Goal: Information Seeking & Learning: Learn about a topic

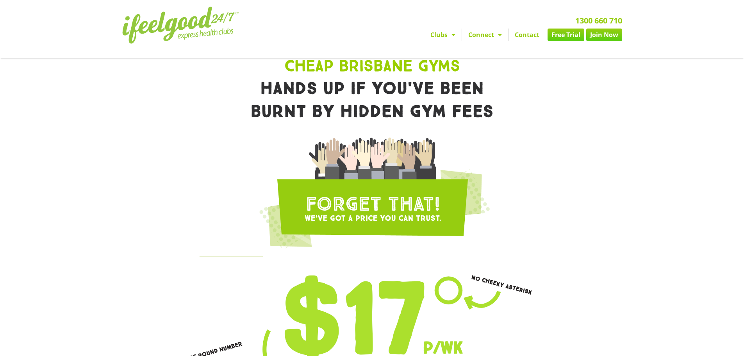
click at [451, 32] on span "Menu" at bounding box center [451, 35] width 8 height 14
click at [451, 35] on span "Menu" at bounding box center [451, 35] width 8 height 14
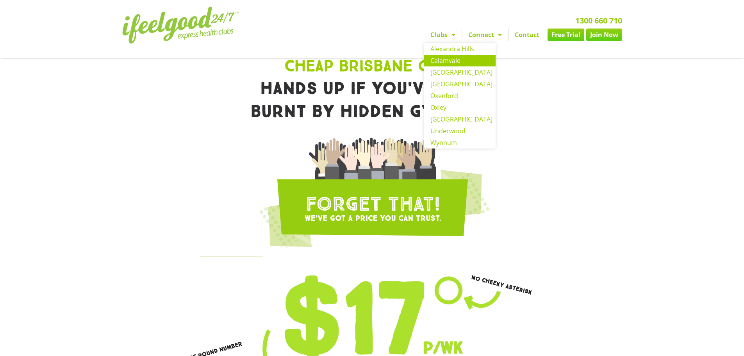
click at [453, 59] on link "Calamvale" at bounding box center [459, 61] width 71 height 12
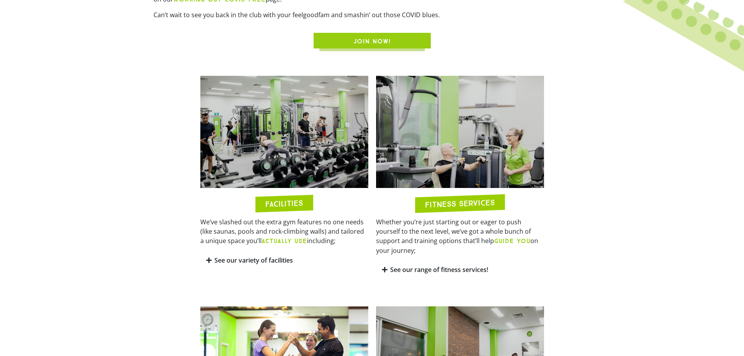
click at [383, 37] on span "JOIN NOW!" at bounding box center [371, 41] width 37 height 9
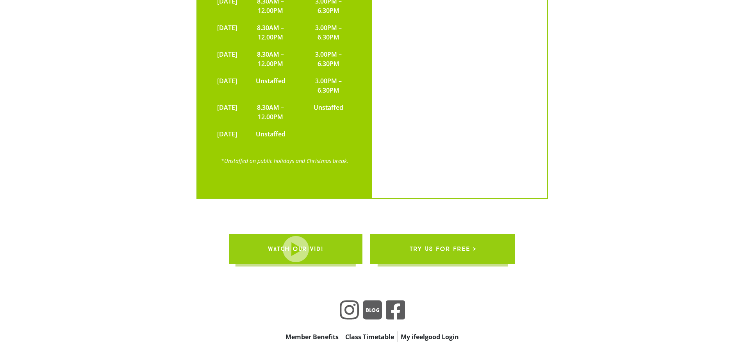
scroll to position [2513, 0]
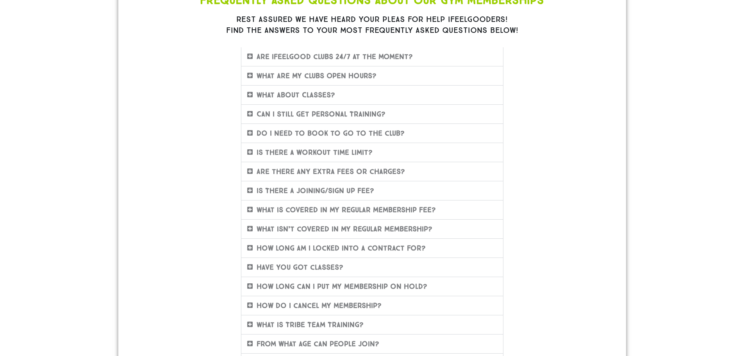
scroll to position [156, 0]
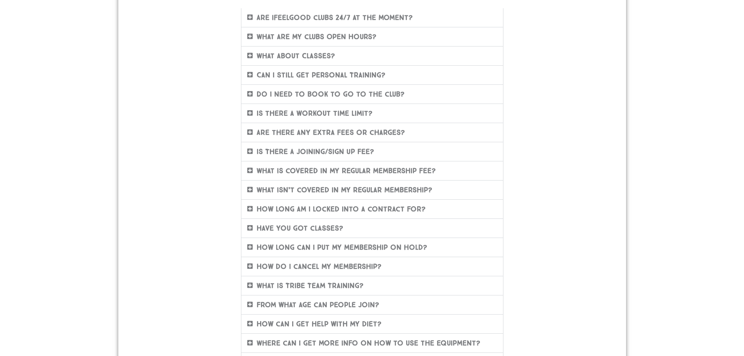
click at [267, 151] on link "Is There A Joining/Sign Up Fee?" at bounding box center [316, 151] width 118 height 9
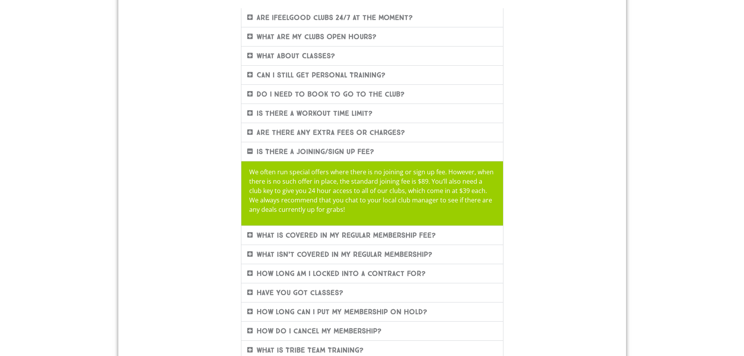
click at [267, 151] on link "Is There A Joining/Sign Up Fee?" at bounding box center [316, 151] width 118 height 9
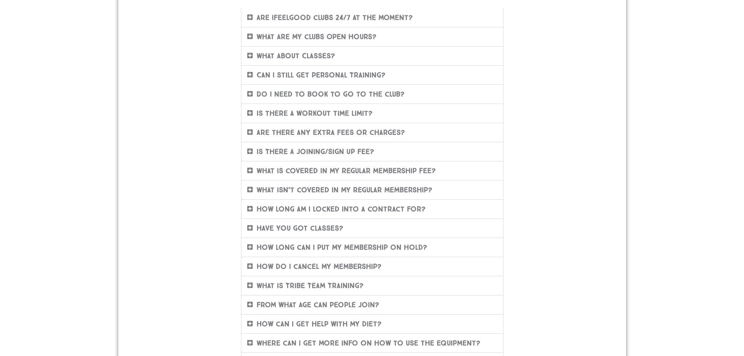
click at [279, 171] on link "What is covered in my regular membership fee?" at bounding box center [346, 170] width 179 height 9
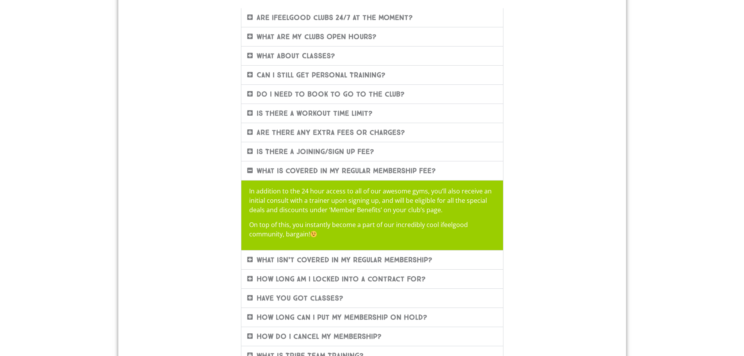
click at [279, 171] on link "What is covered in my regular membership fee?" at bounding box center [346, 170] width 179 height 9
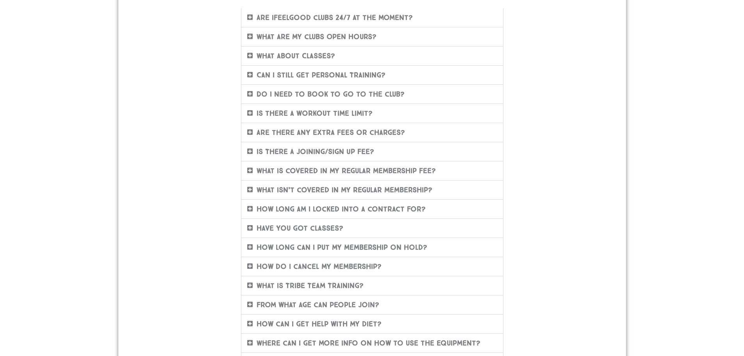
click at [283, 185] on link "What isn’t covered in my regular membership?" at bounding box center [345, 189] width 176 height 9
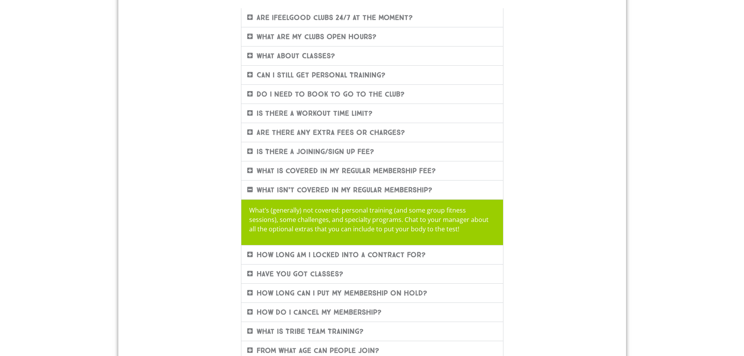
click at [283, 185] on link "What isn’t covered in my regular membership?" at bounding box center [345, 189] width 176 height 9
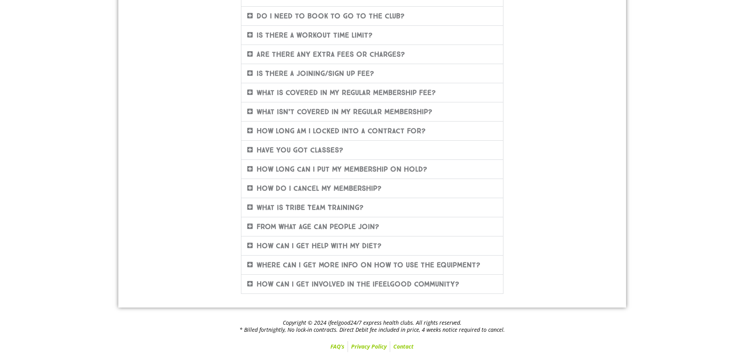
scroll to position [0, 0]
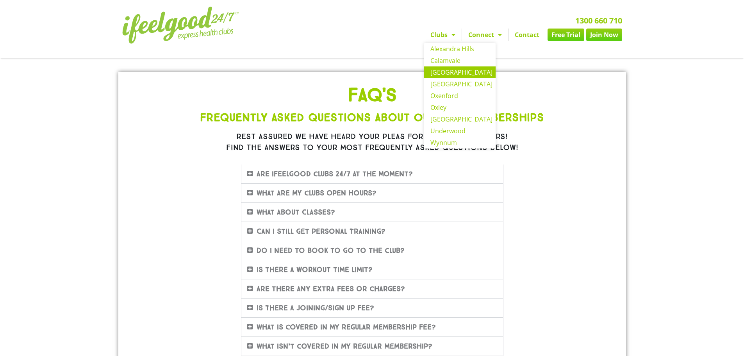
click at [451, 72] on link "[GEOGRAPHIC_DATA]" at bounding box center [459, 72] width 71 height 12
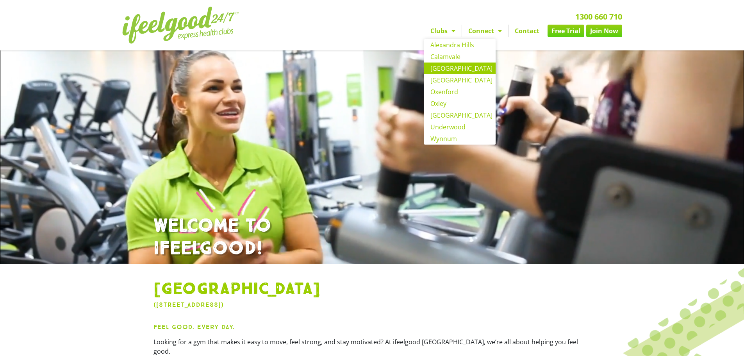
click at [455, 28] on link "Clubs" at bounding box center [442, 31] width 37 height 12
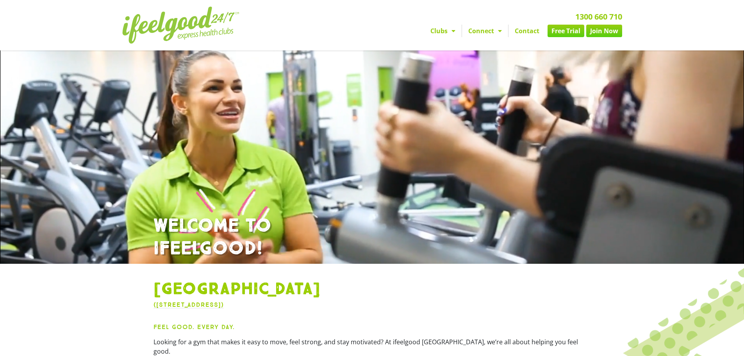
click at [455, 28] on link "Clubs" at bounding box center [442, 31] width 37 height 12
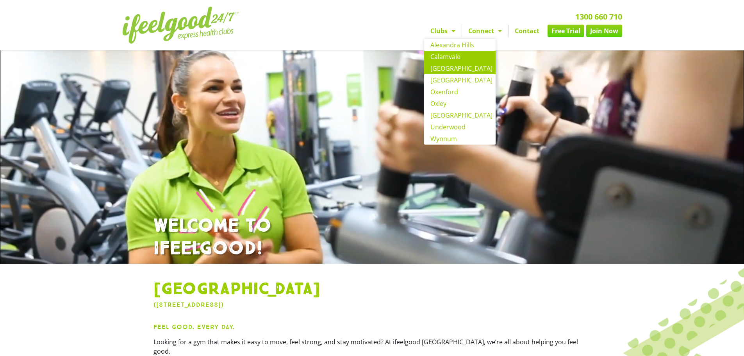
click at [452, 53] on link "Calamvale" at bounding box center [459, 57] width 71 height 12
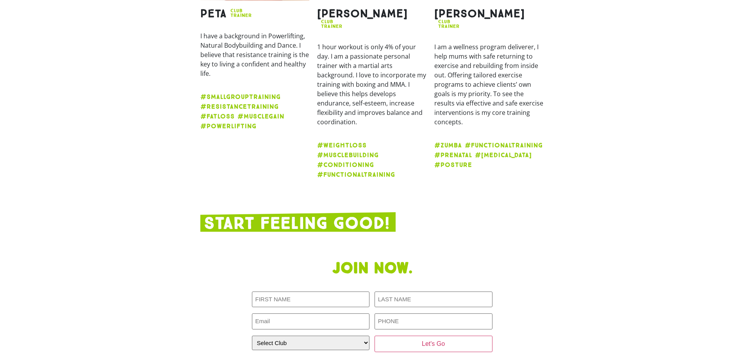
scroll to position [1601, 0]
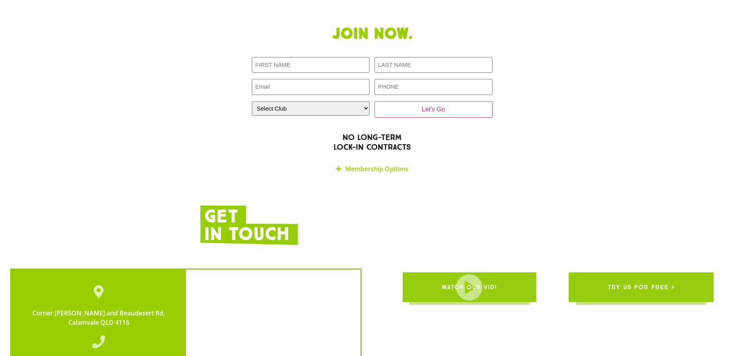
click at [343, 160] on div "Membership Options" at bounding box center [372, 169] width 241 height 18
